Goal: Task Accomplishment & Management: Manage account settings

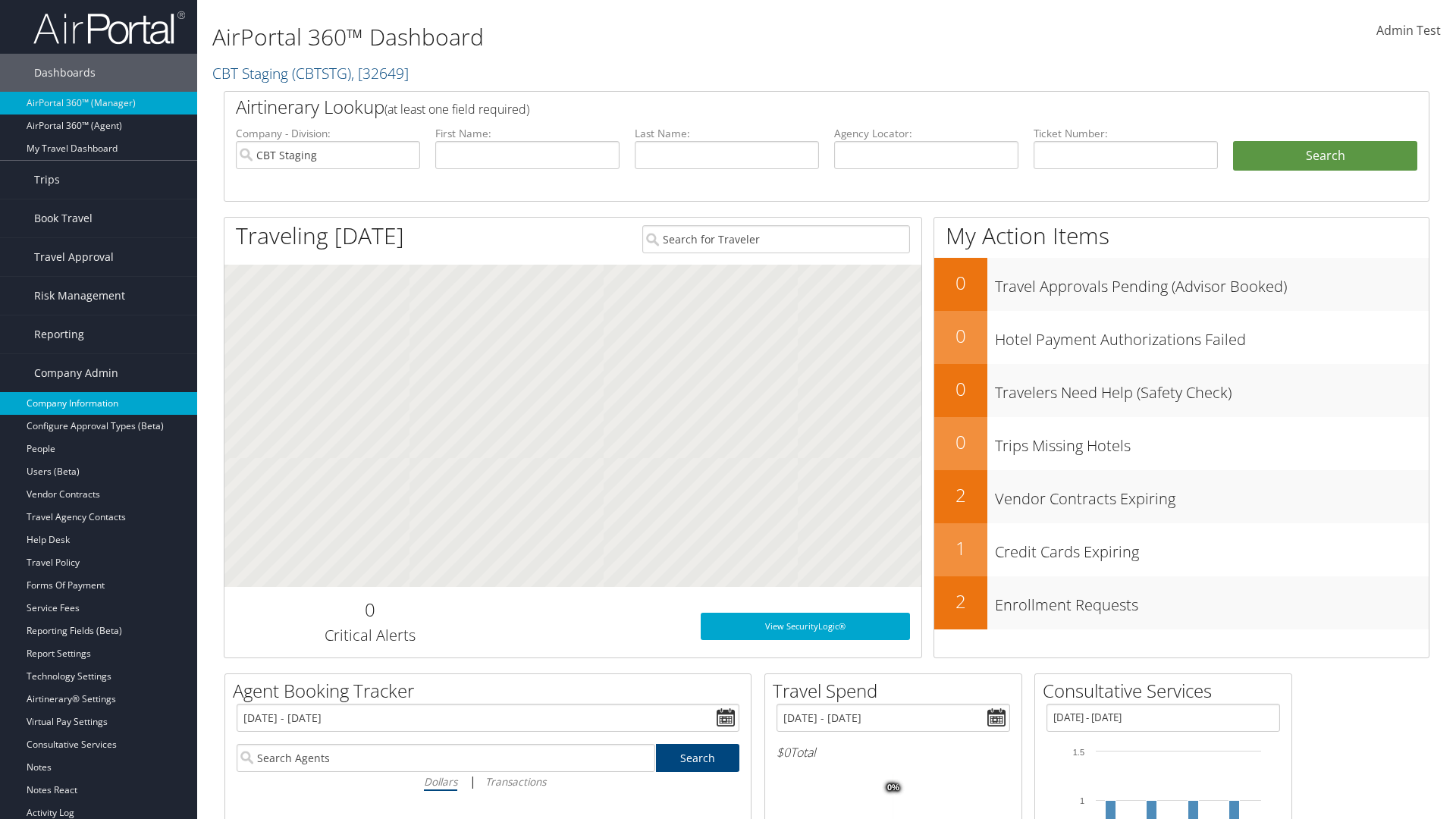
click at [98, 403] on link "Company Information" at bounding box center [98, 403] width 197 height 23
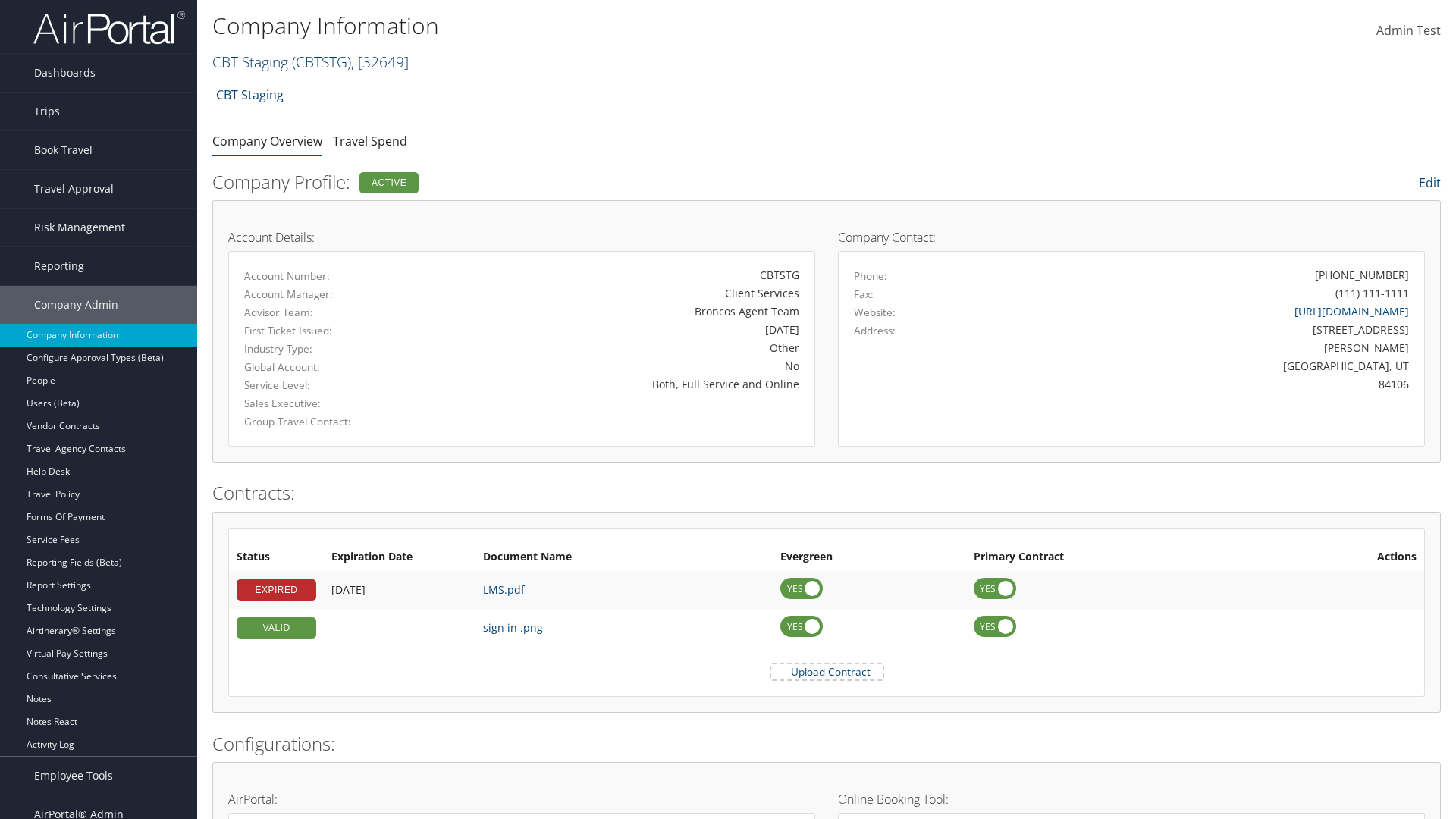
click at [250, 61] on link "CBT Staging ( CBTSTG ) , [ 32649 ]" at bounding box center [310, 61] width 196 height 20
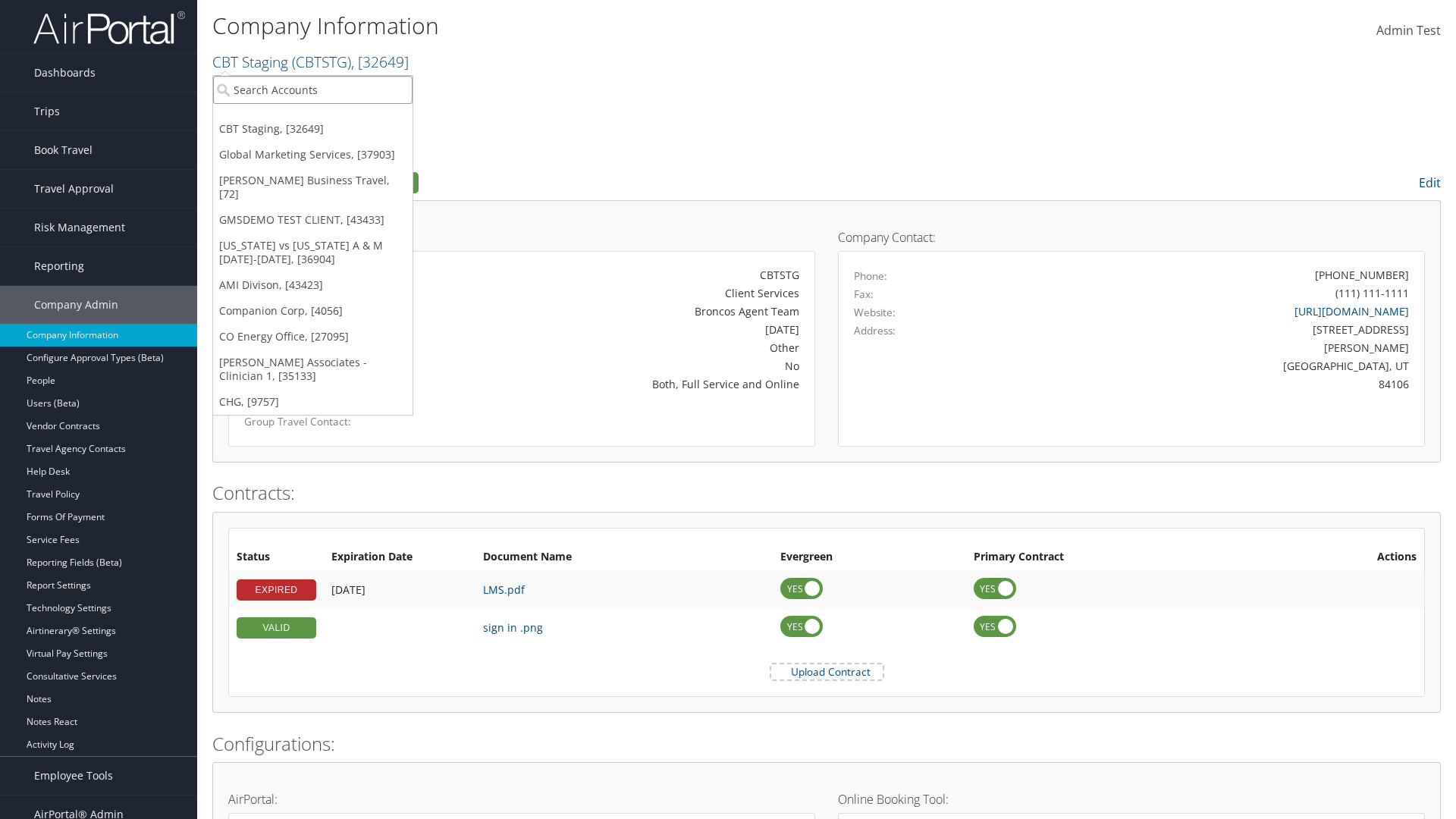
click at [313, 90] on input "search" at bounding box center [313, 89] width 200 height 28
type input "CBTSTG"
click at [313, 118] on div "CBT Staging (CBTSTG), [32649]" at bounding box center [313, 118] width 216 height 13
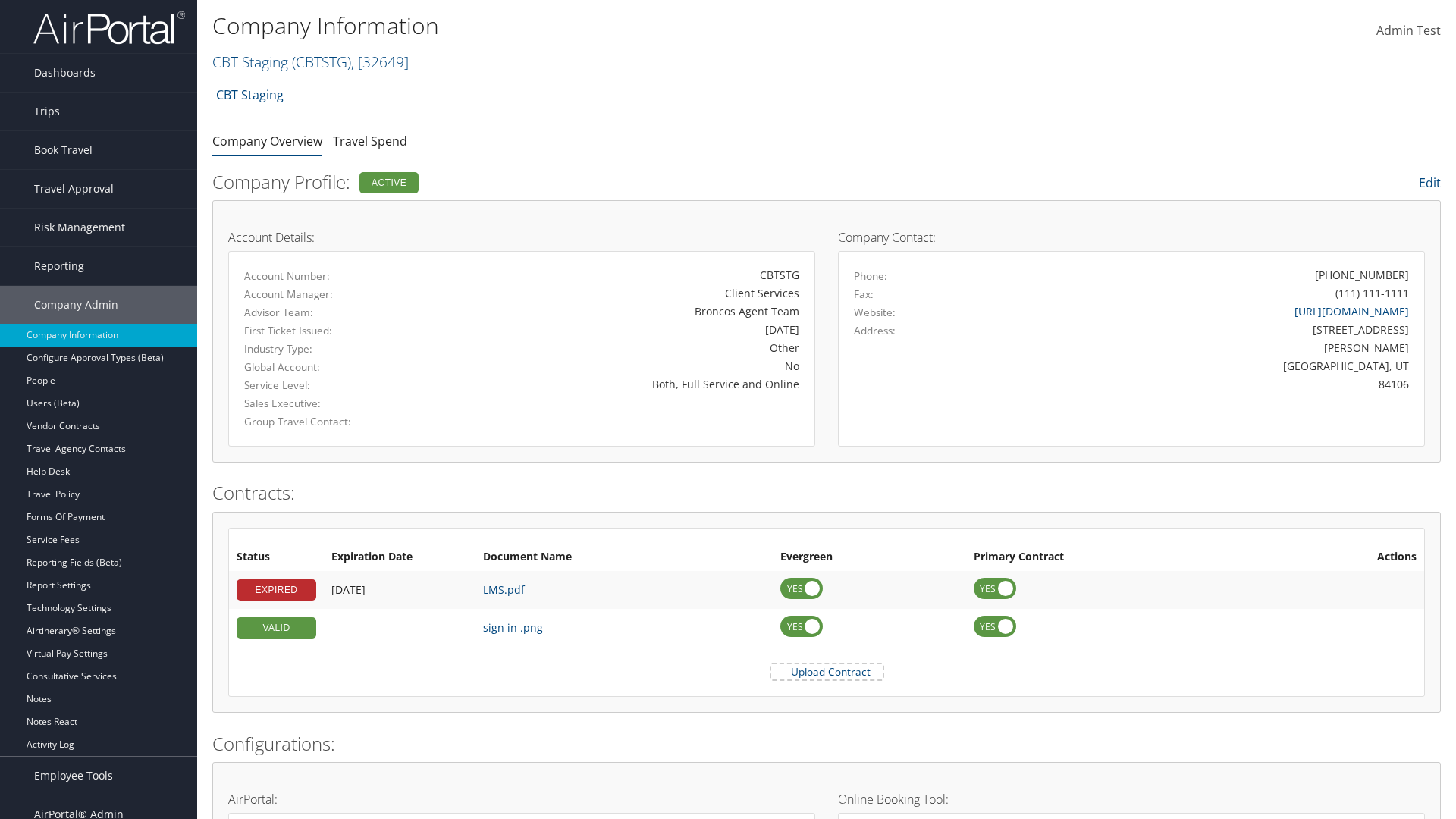
scroll to position [703, 0]
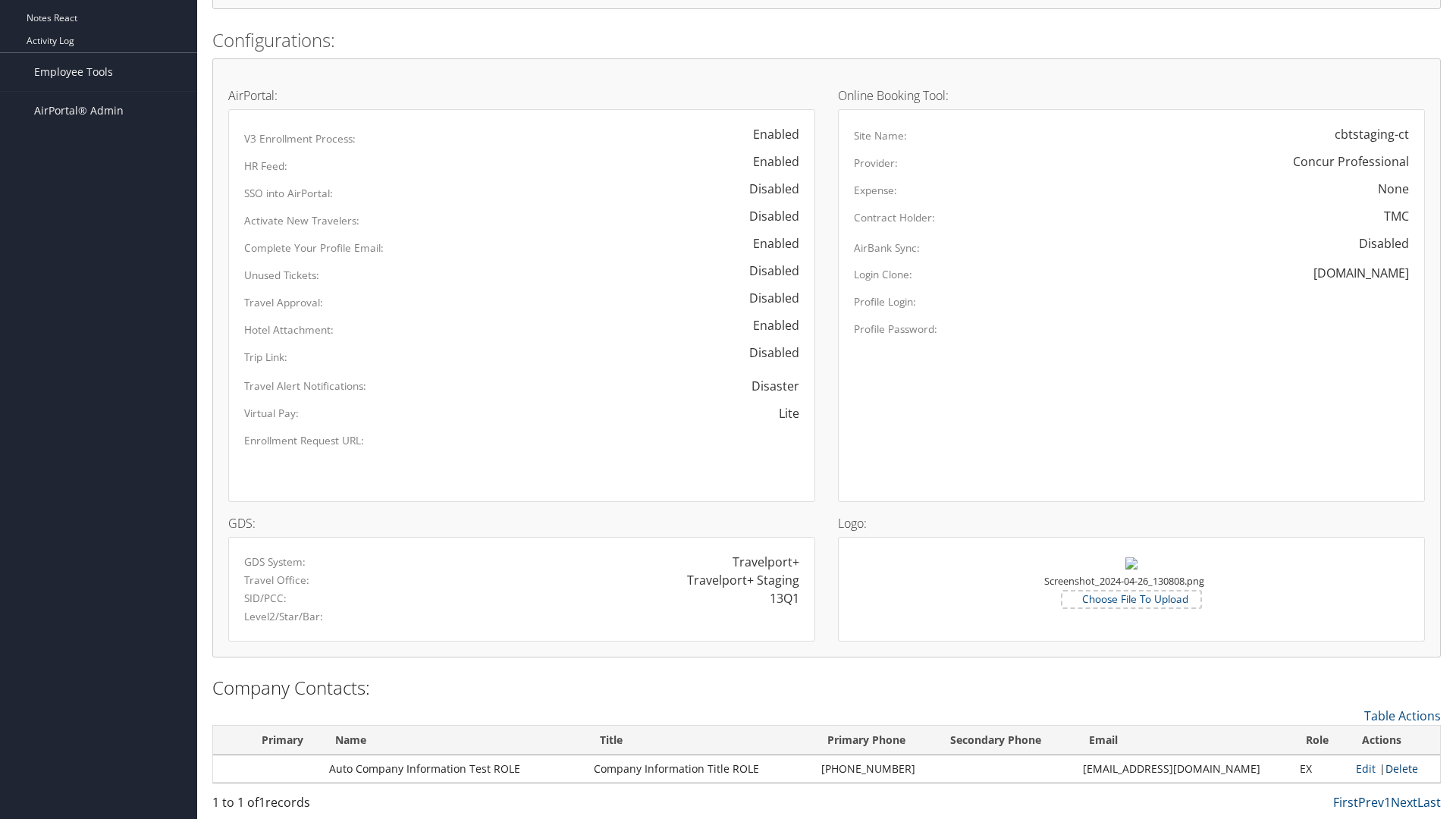
click at [1397, 768] on link "Delete" at bounding box center [1402, 767] width 33 height 14
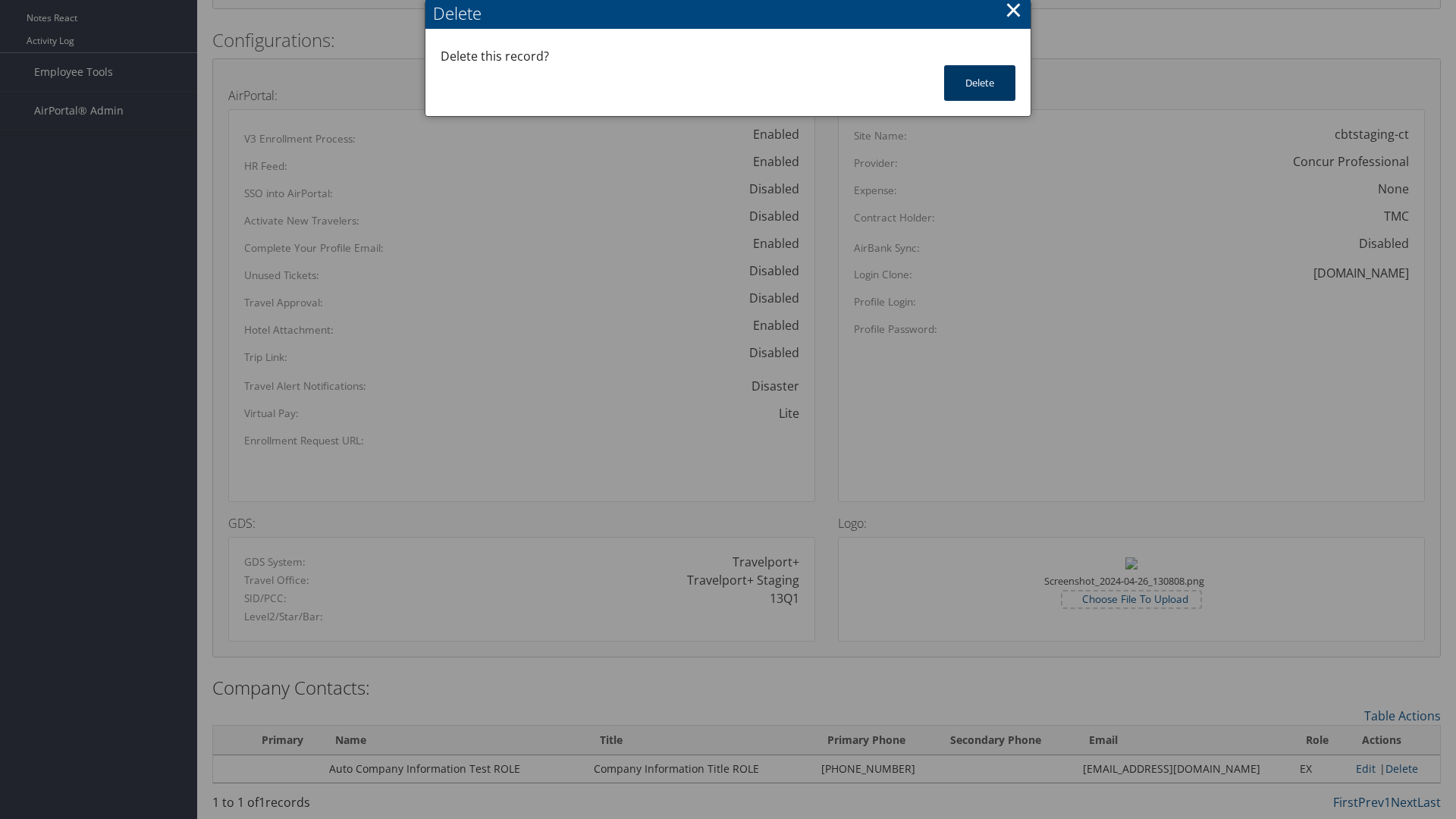
click at [980, 82] on button "Delete" at bounding box center [980, 82] width 72 height 35
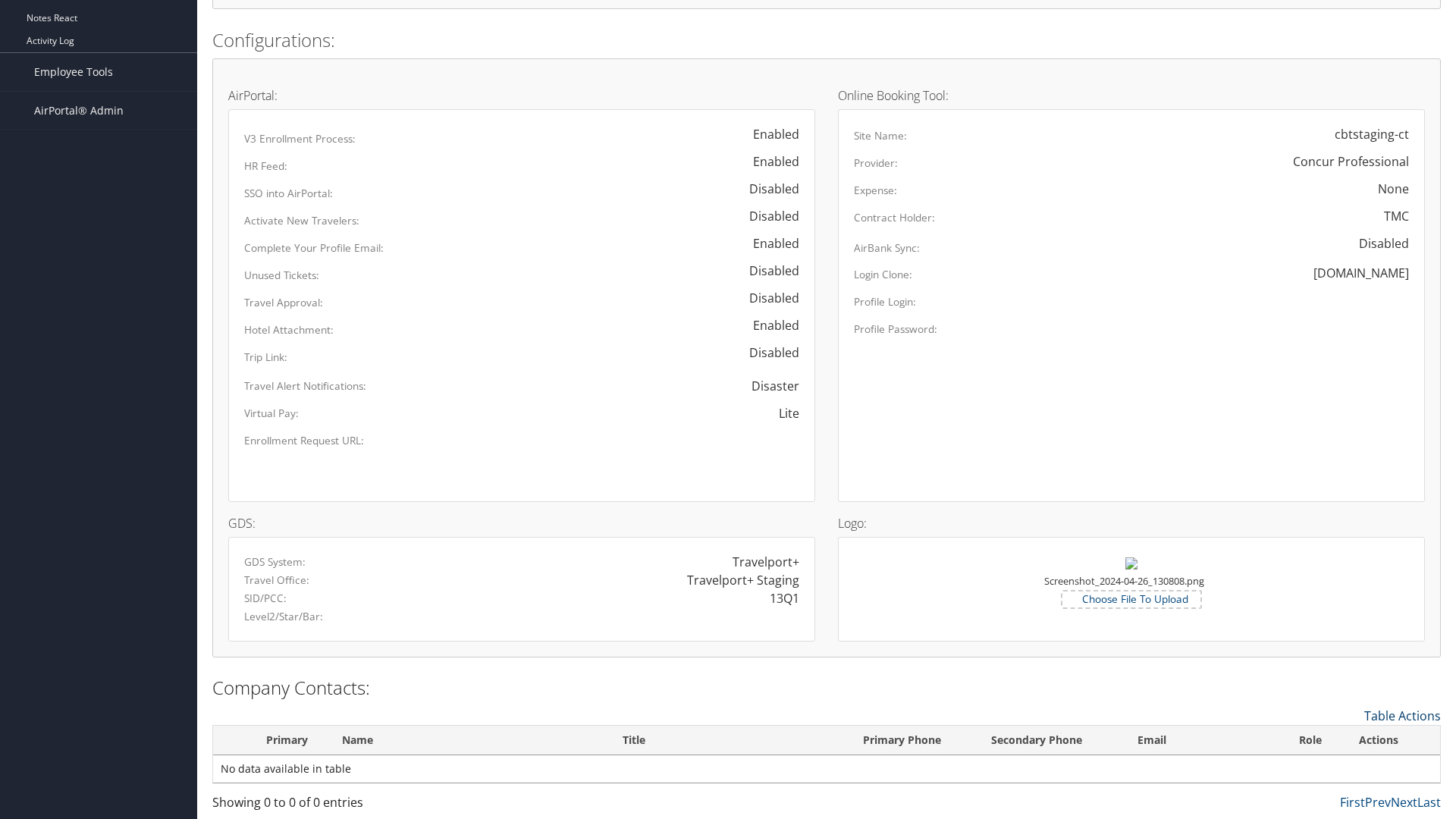
click at [1402, 715] on link "Table Actions" at bounding box center [1402, 715] width 76 height 16
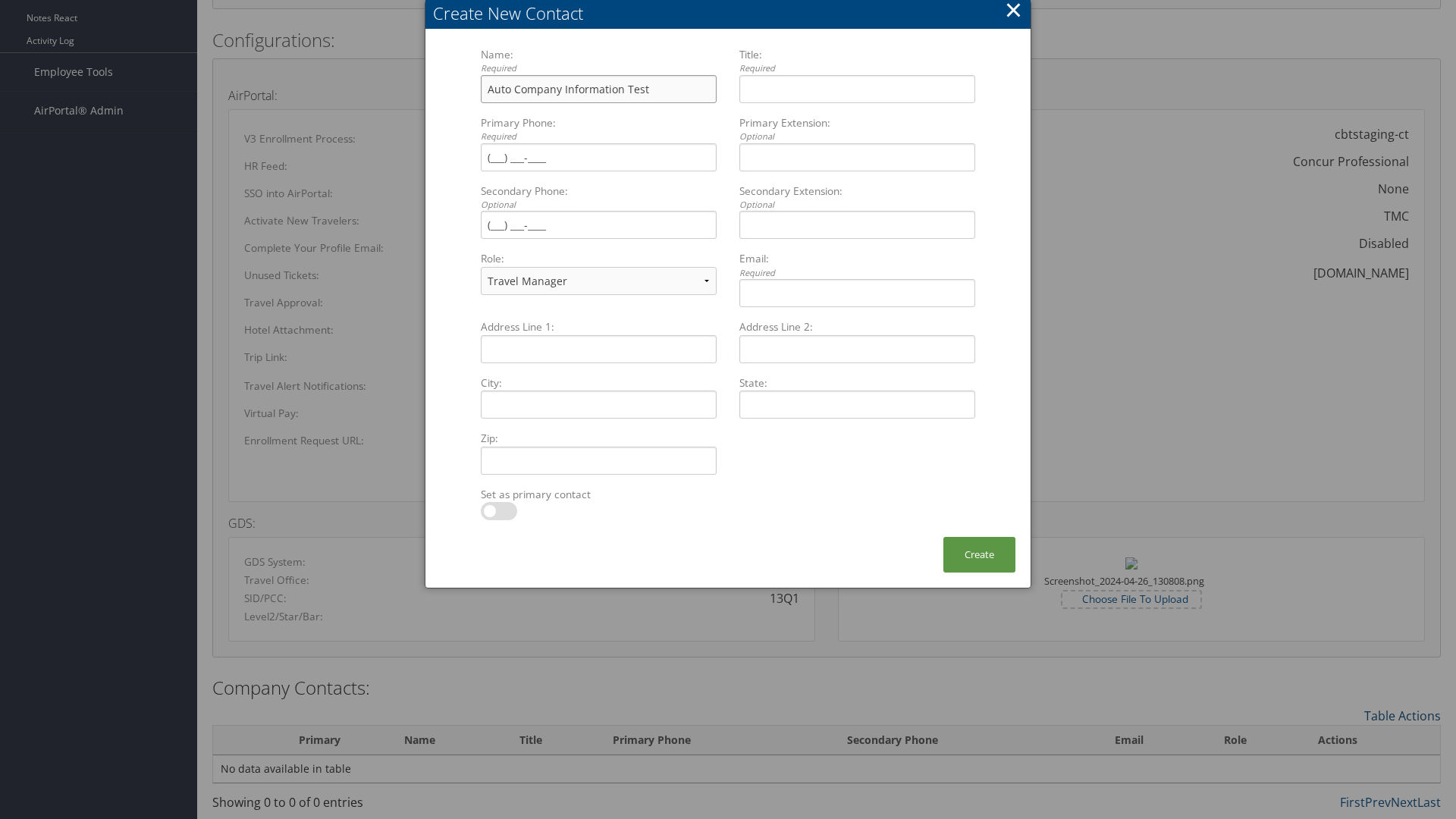
type input "Auto Company Information Test"
type input "Company Informatio"
